Goal: Transaction & Acquisition: Purchase product/service

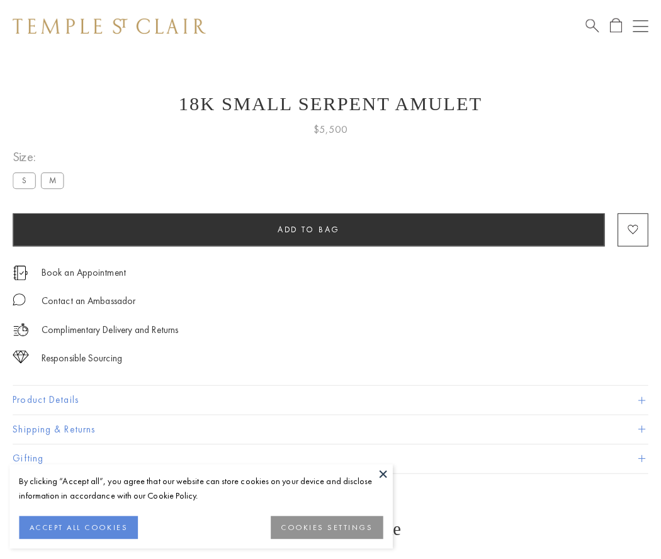
scroll to position [1, 0]
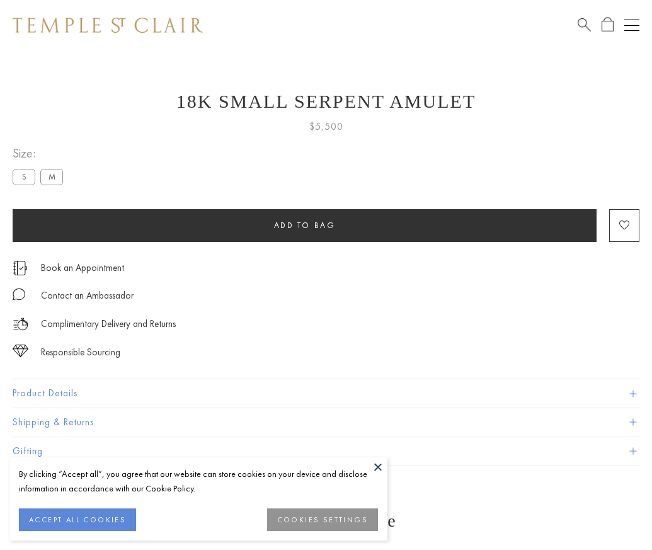
click at [304, 225] on span "Add to bag" at bounding box center [305, 225] width 62 height 11
